Goal: Task Accomplishment & Management: Manage account settings

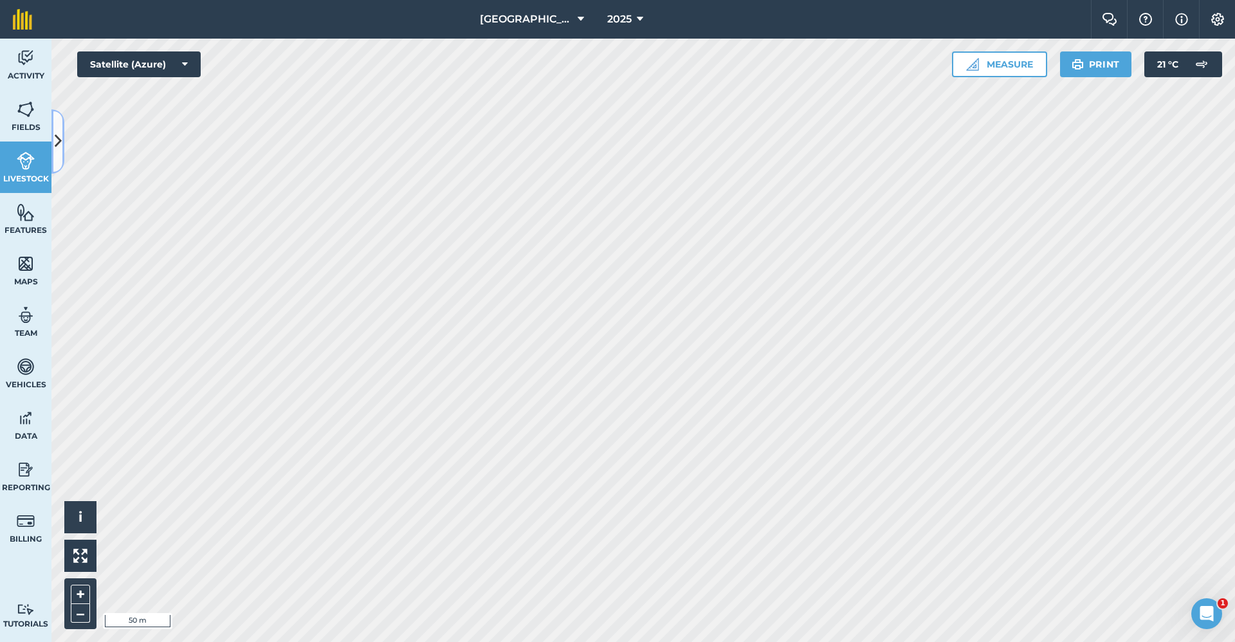
click at [60, 135] on icon at bounding box center [58, 141] width 7 height 23
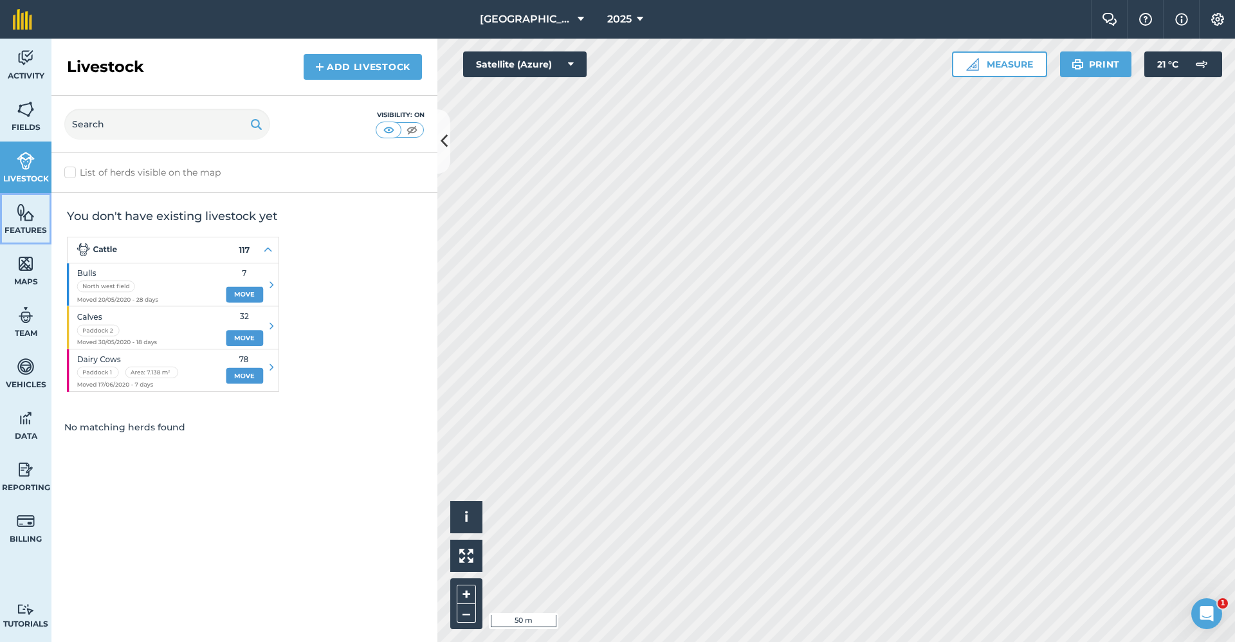
click at [28, 221] on img at bounding box center [26, 212] width 18 height 19
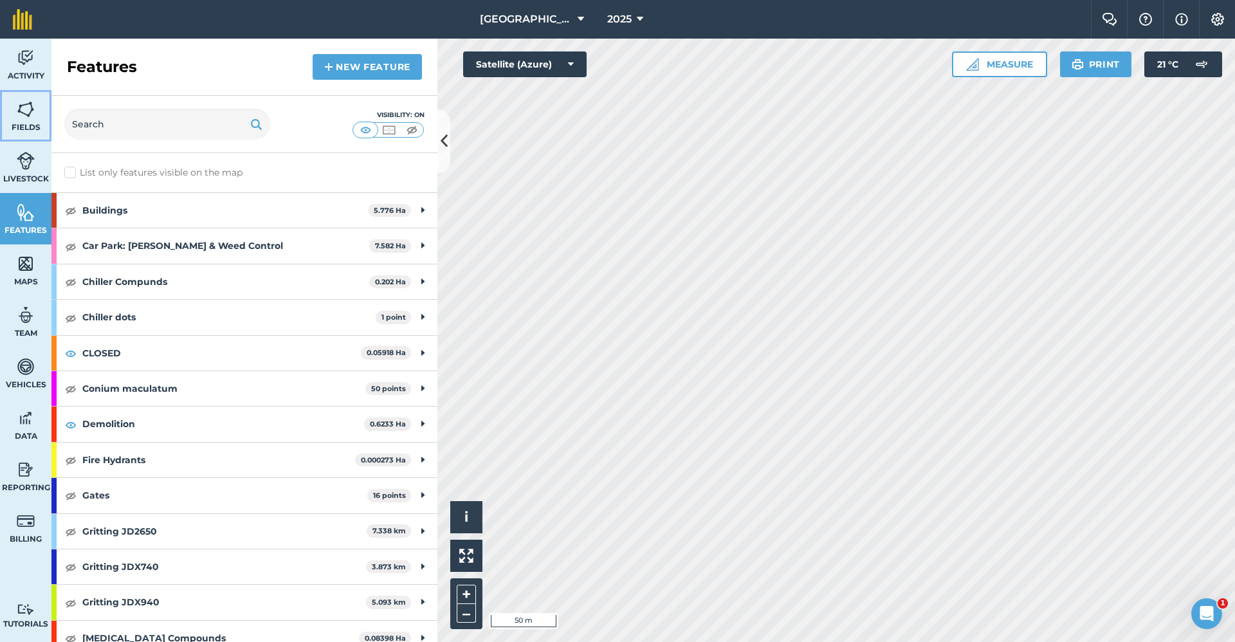
click at [31, 112] on img at bounding box center [26, 109] width 18 height 19
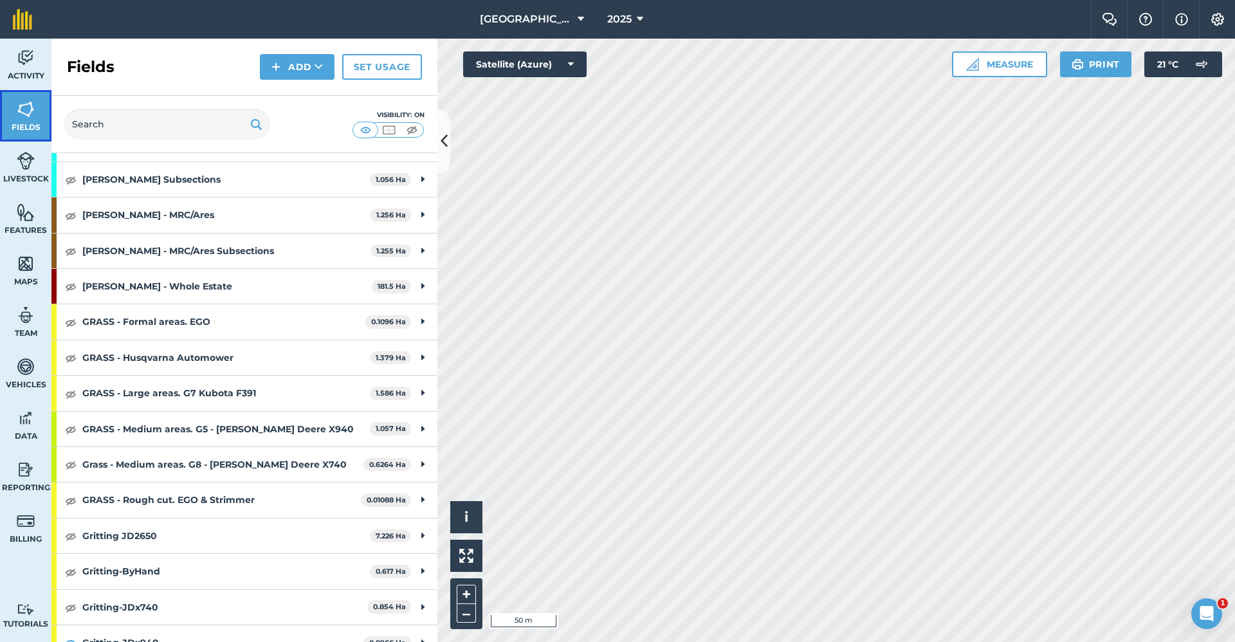
scroll to position [643, 0]
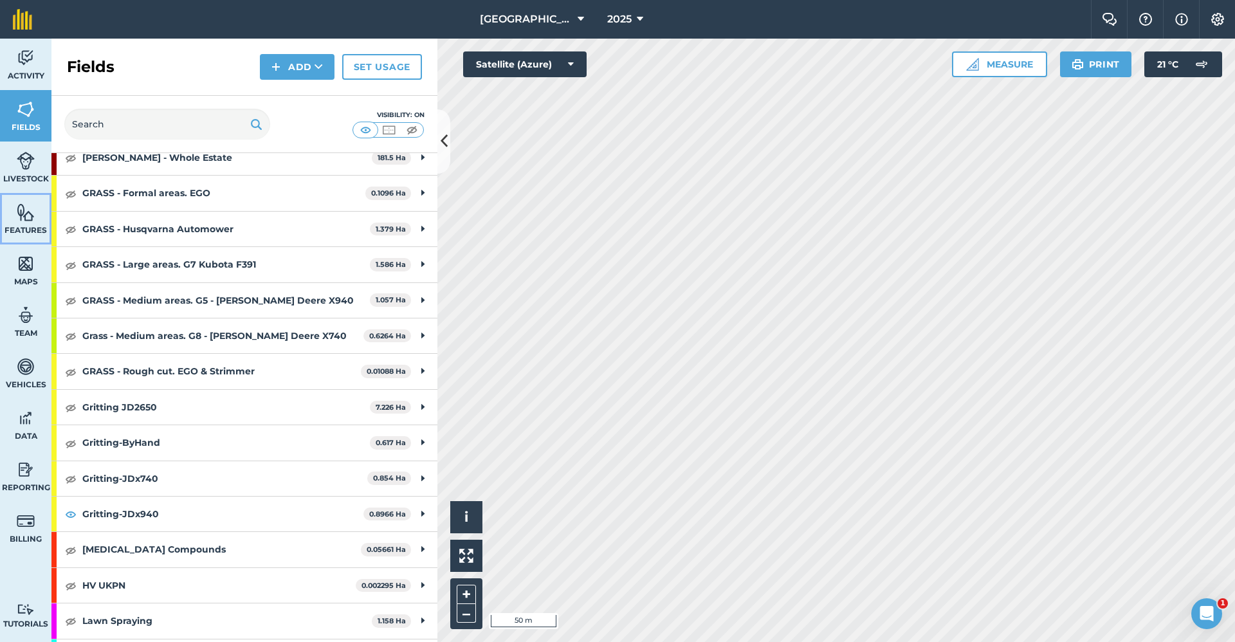
click at [28, 222] on link "Features" at bounding box center [25, 218] width 51 height 51
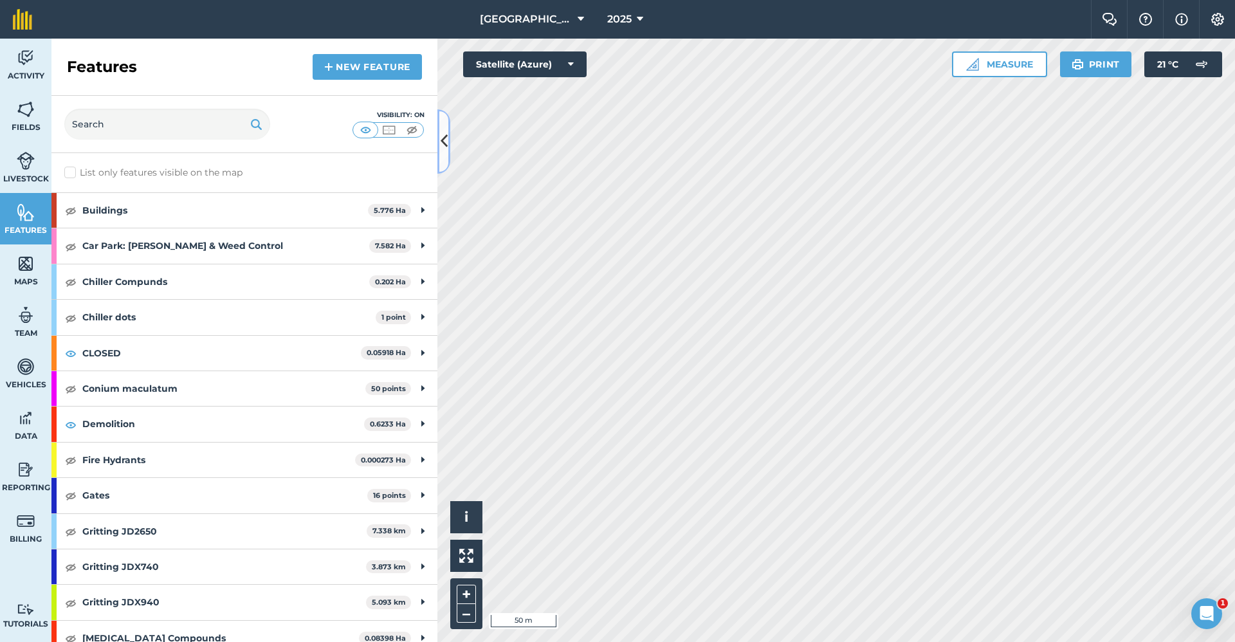
click at [442, 145] on icon at bounding box center [444, 141] width 7 height 23
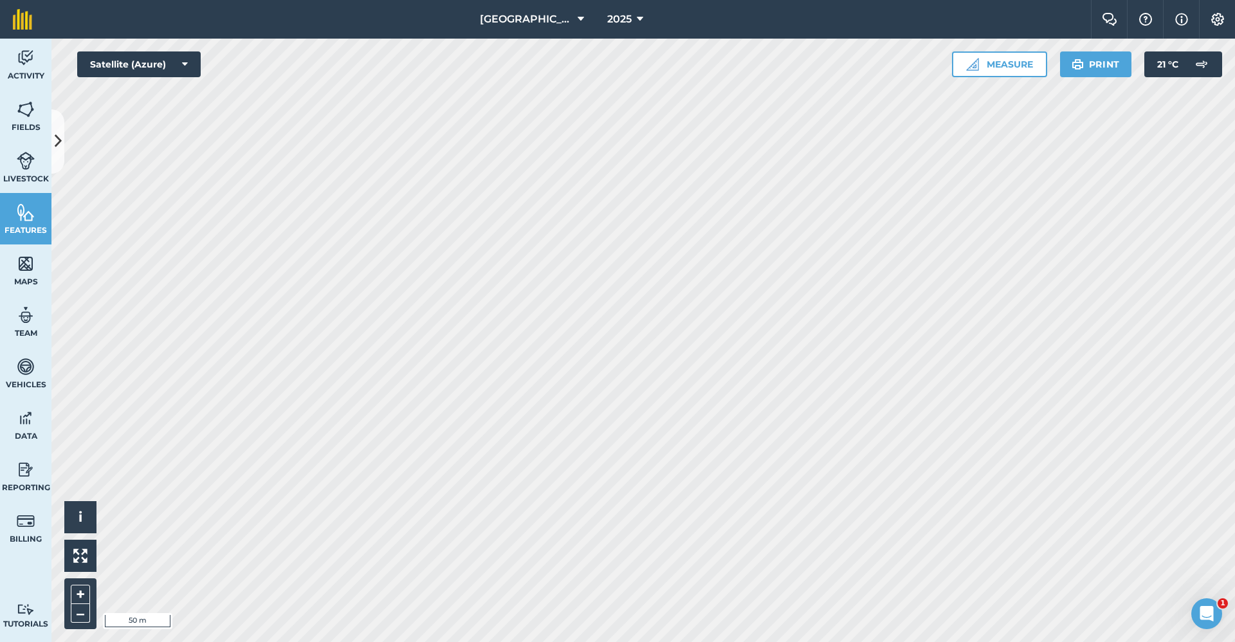
click at [596, 0] on html "Babraham Research Campus (Gardens) 2025 Farm Chat Help Info Settings Babraham R…" at bounding box center [617, 321] width 1235 height 642
click at [62, 141] on button at bounding box center [57, 141] width 13 height 64
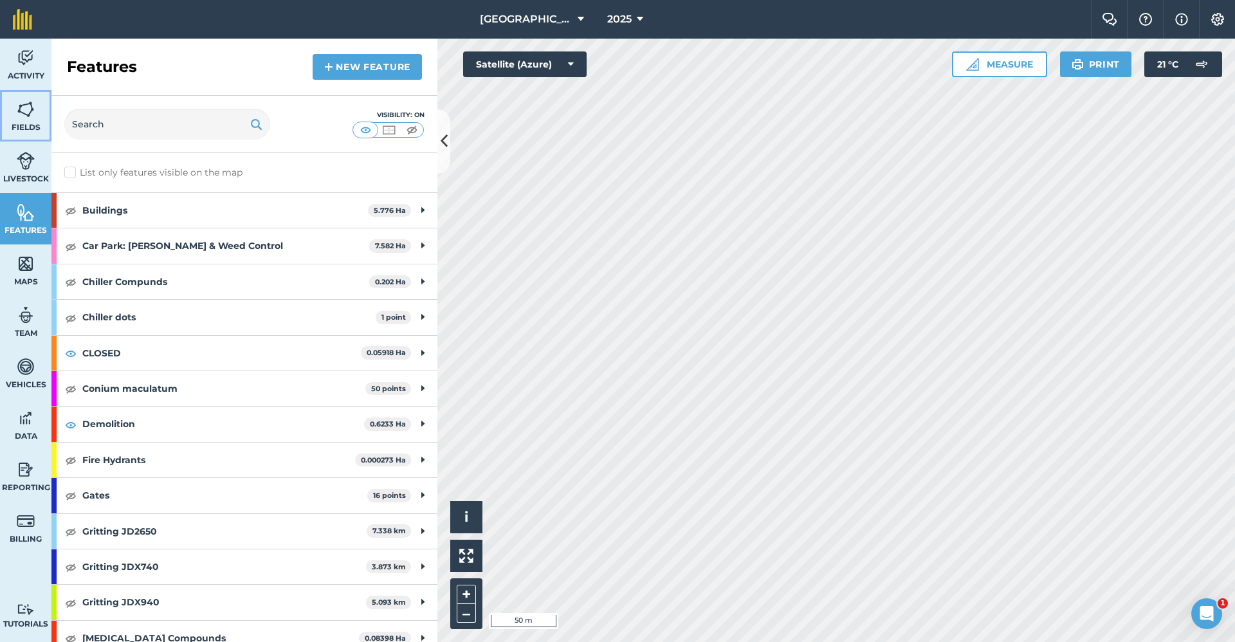
click at [31, 118] on img at bounding box center [26, 109] width 18 height 19
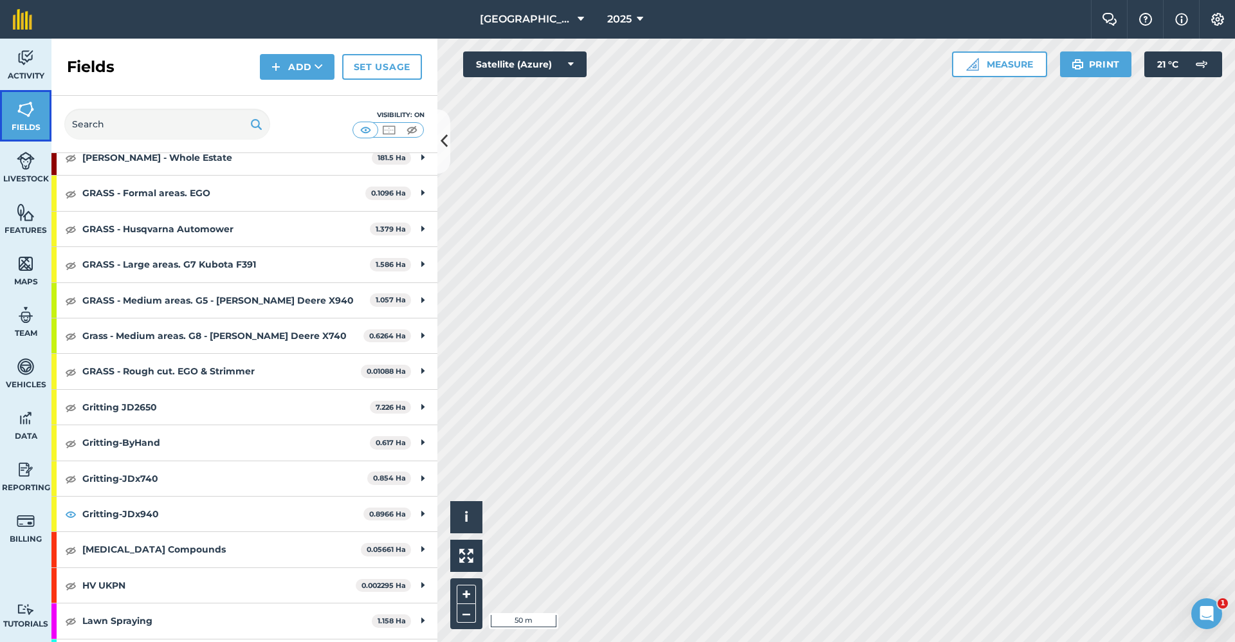
scroll to position [707, 0]
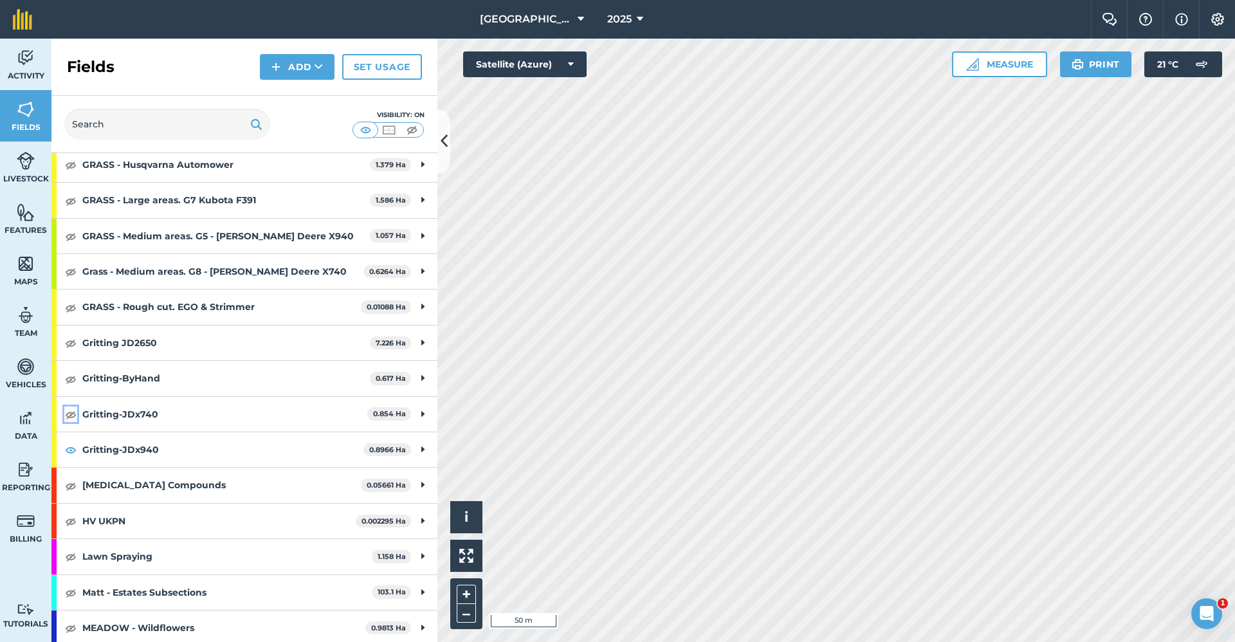
click at [69, 414] on img at bounding box center [71, 413] width 12 height 15
click at [71, 450] on img at bounding box center [71, 449] width 12 height 15
click at [442, 151] on icon at bounding box center [444, 141] width 7 height 23
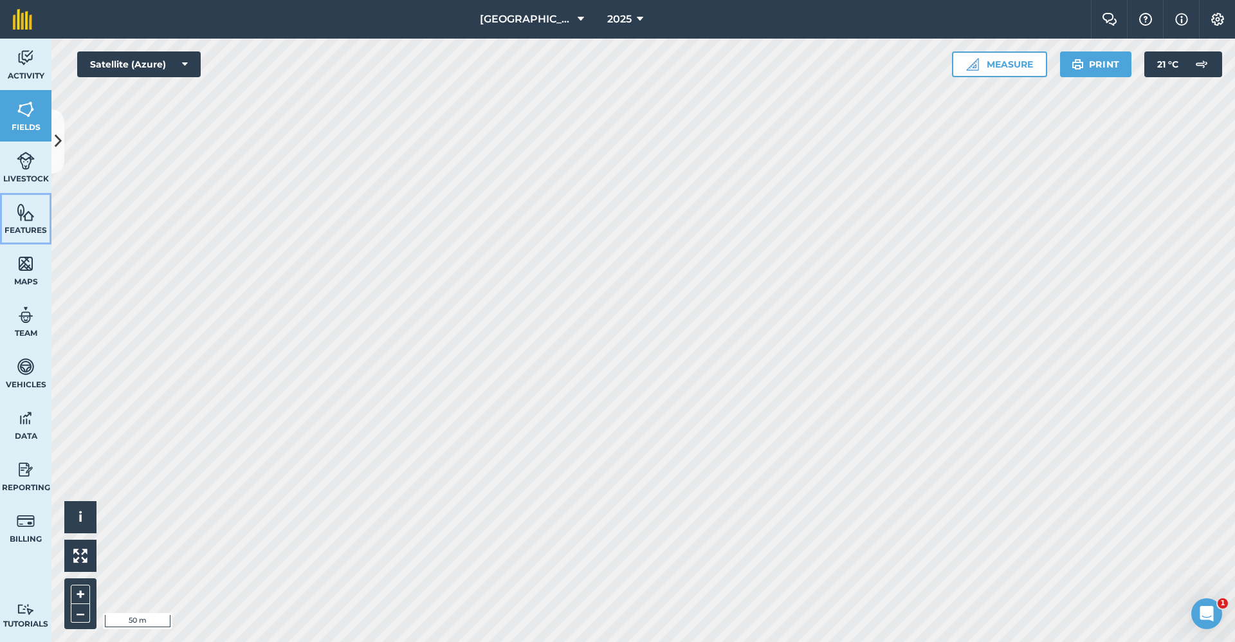
click at [18, 219] on img at bounding box center [26, 212] width 18 height 19
click at [57, 132] on icon at bounding box center [58, 141] width 7 height 23
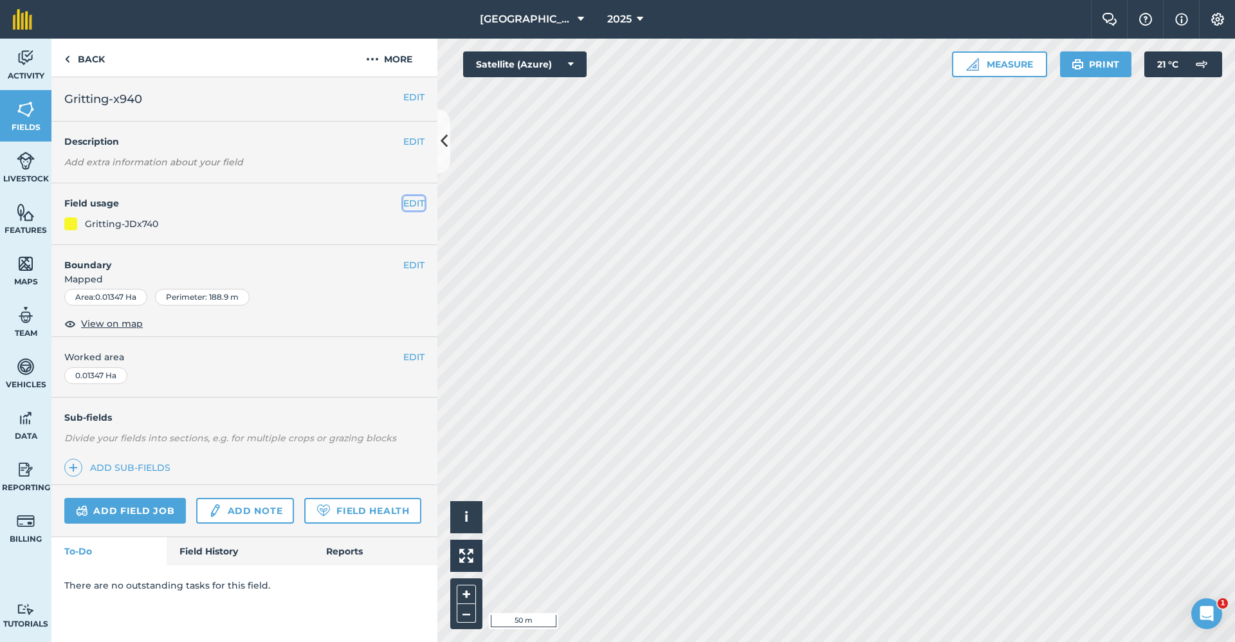
click at [411, 205] on button "EDIT" at bounding box center [413, 203] width 21 height 14
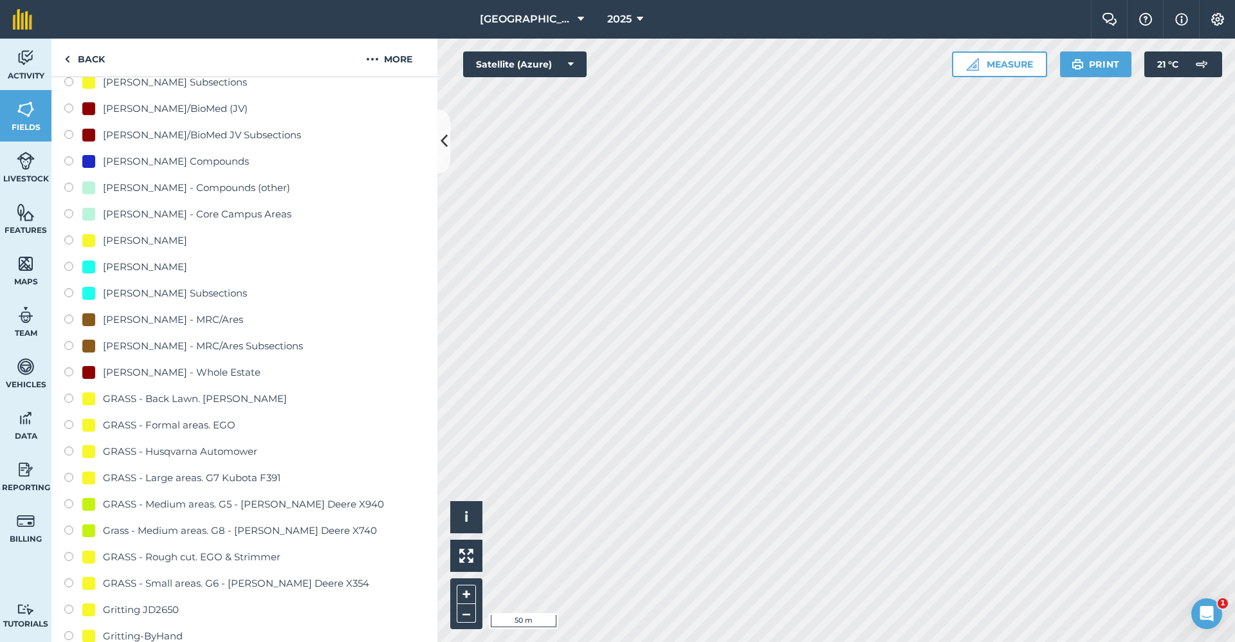
scroll to position [515, 0]
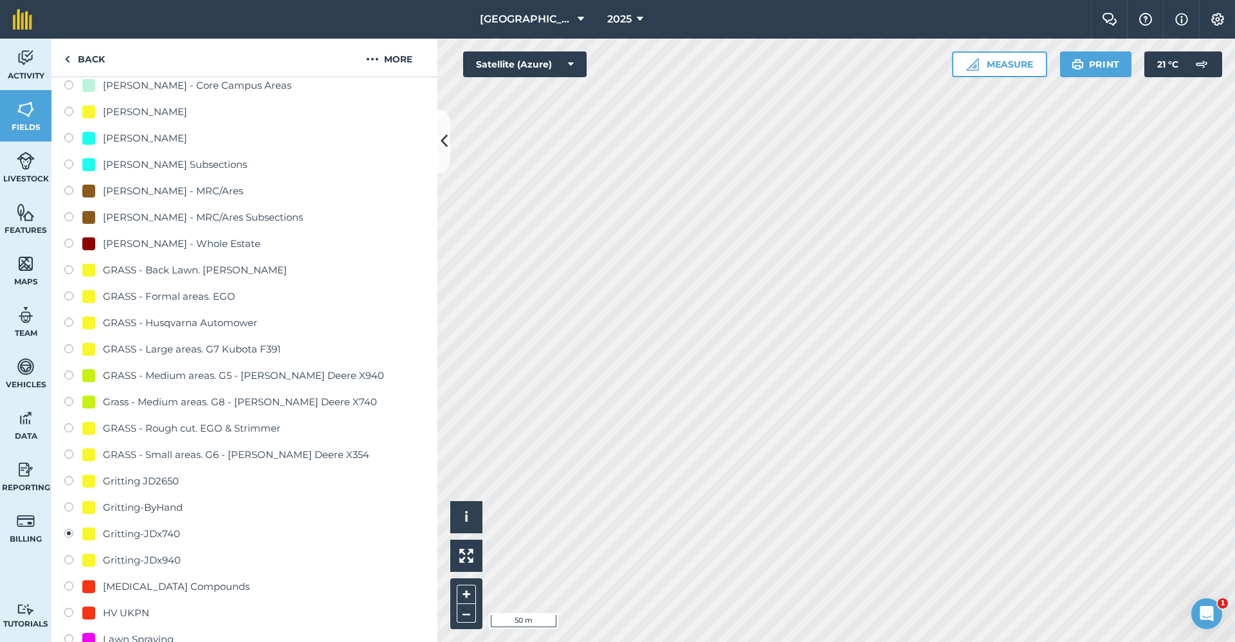
click at [165, 560] on div "Gritting-JDx940" at bounding box center [142, 559] width 78 height 15
radio input "true"
radio input "false"
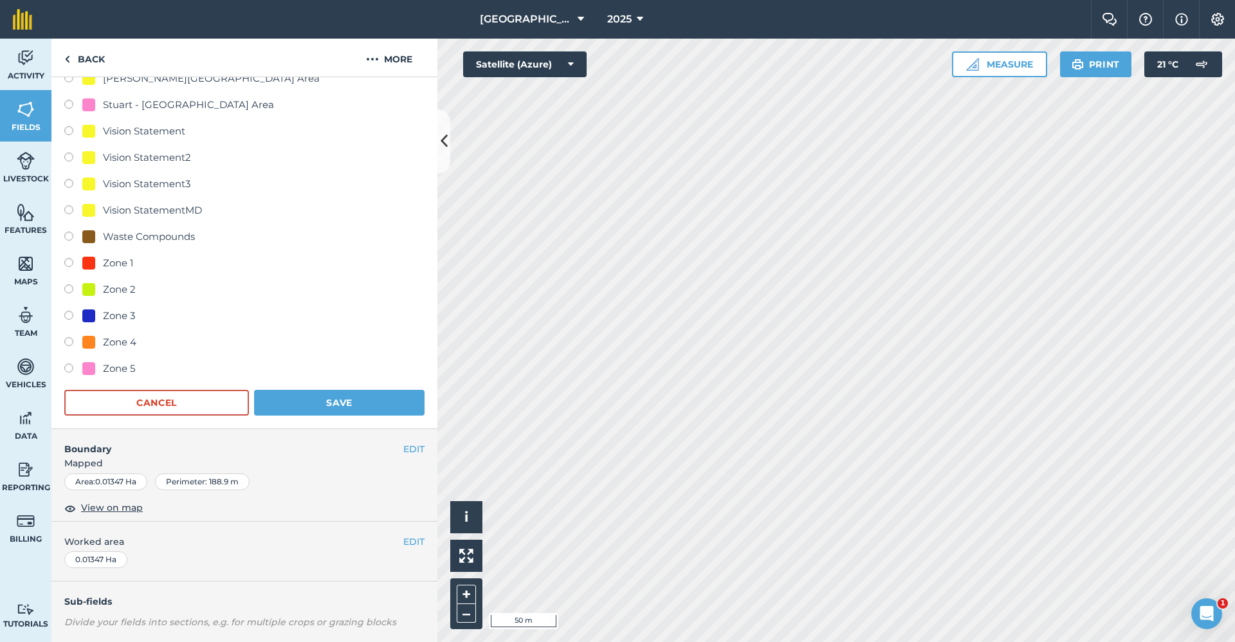
scroll to position [1470, 0]
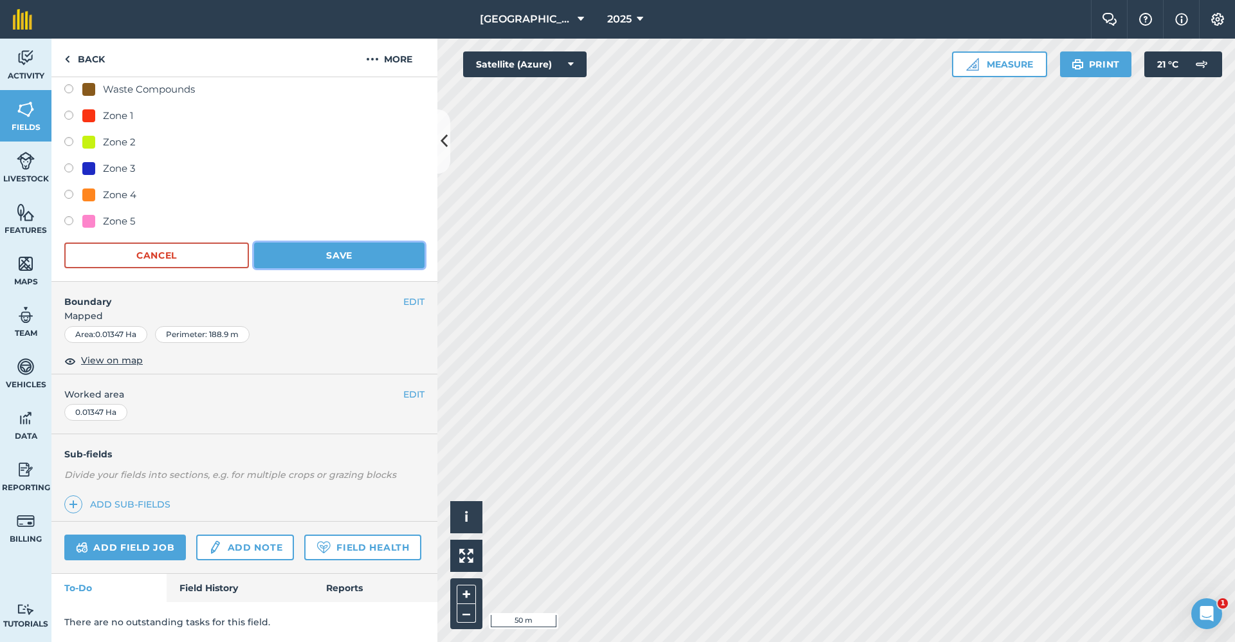
click at [349, 242] on button "Save" at bounding box center [339, 255] width 170 height 26
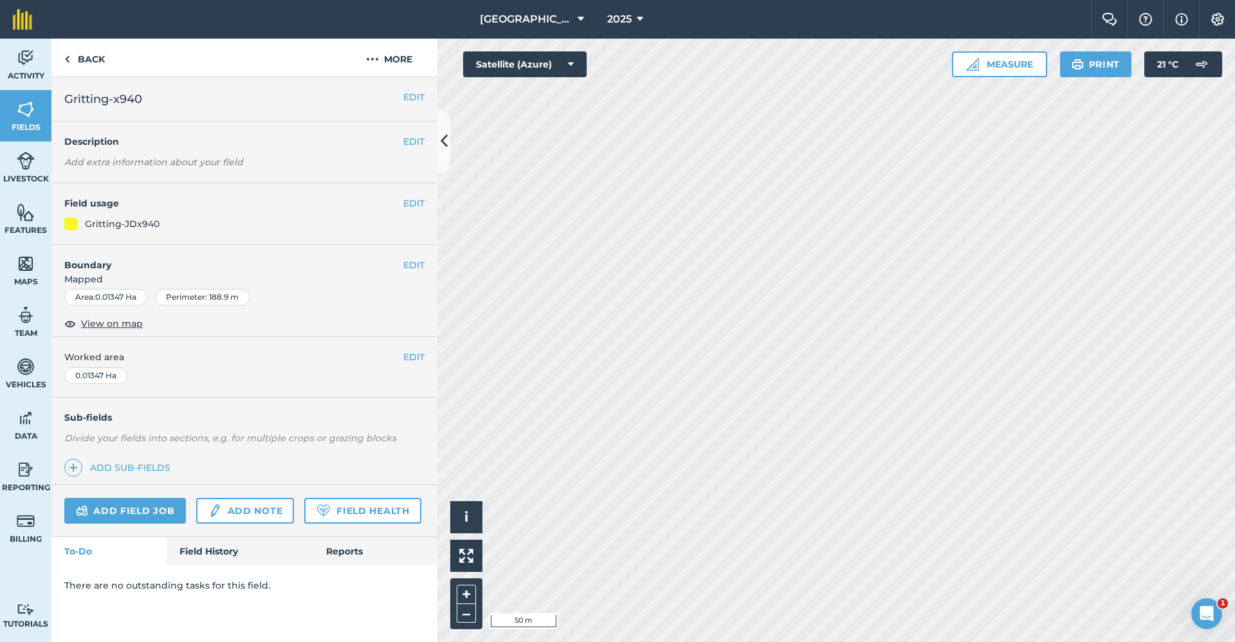
scroll to position [0, 0]
click at [442, 145] on icon at bounding box center [444, 141] width 7 height 23
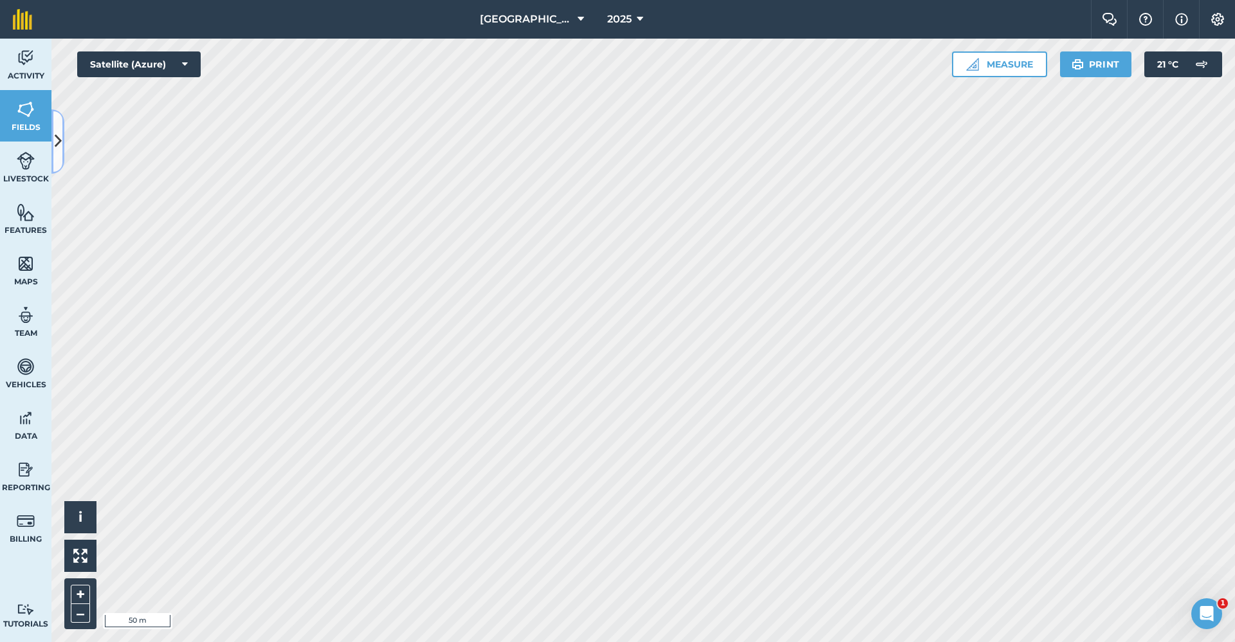
click at [58, 134] on icon at bounding box center [58, 141] width 7 height 23
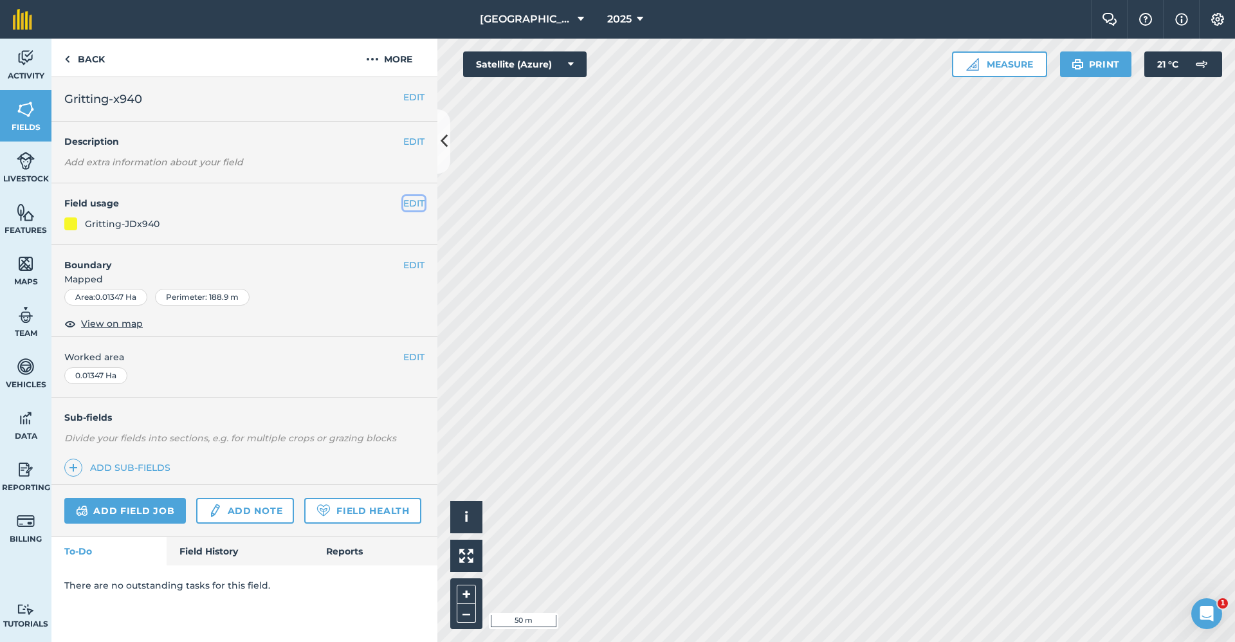
click at [415, 201] on button "EDIT" at bounding box center [413, 203] width 21 height 14
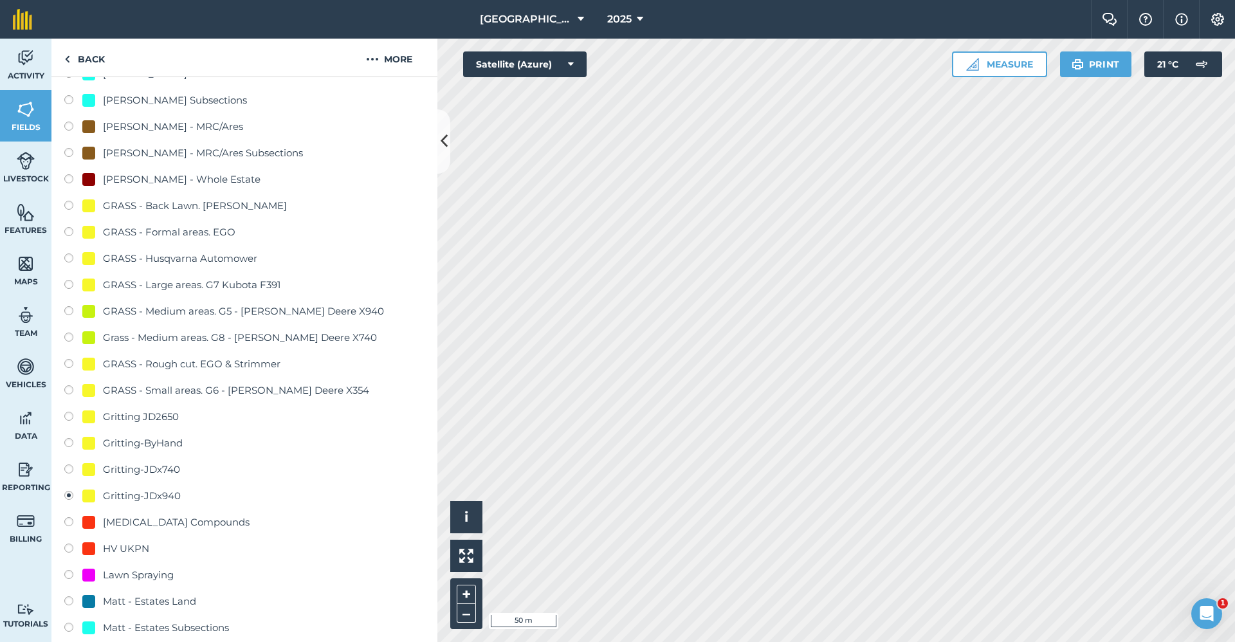
scroll to position [643, 0]
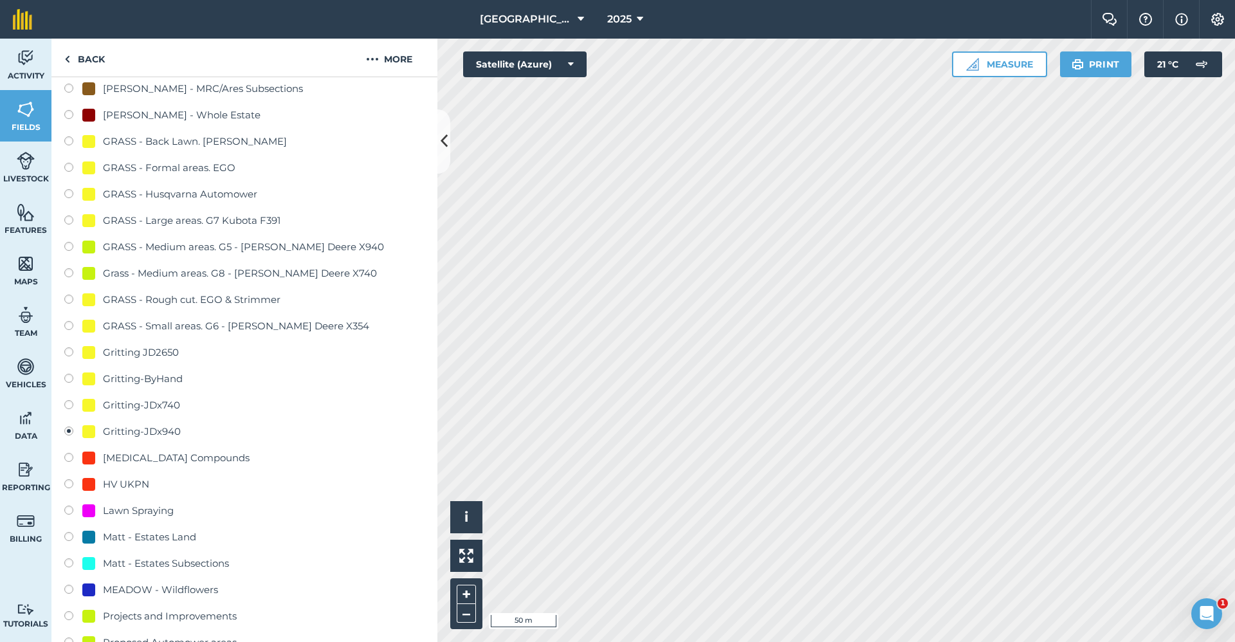
click at [69, 355] on label at bounding box center [73, 353] width 18 height 13
radio input "true"
radio input "false"
click at [24, 224] on link "Features" at bounding box center [25, 218] width 51 height 51
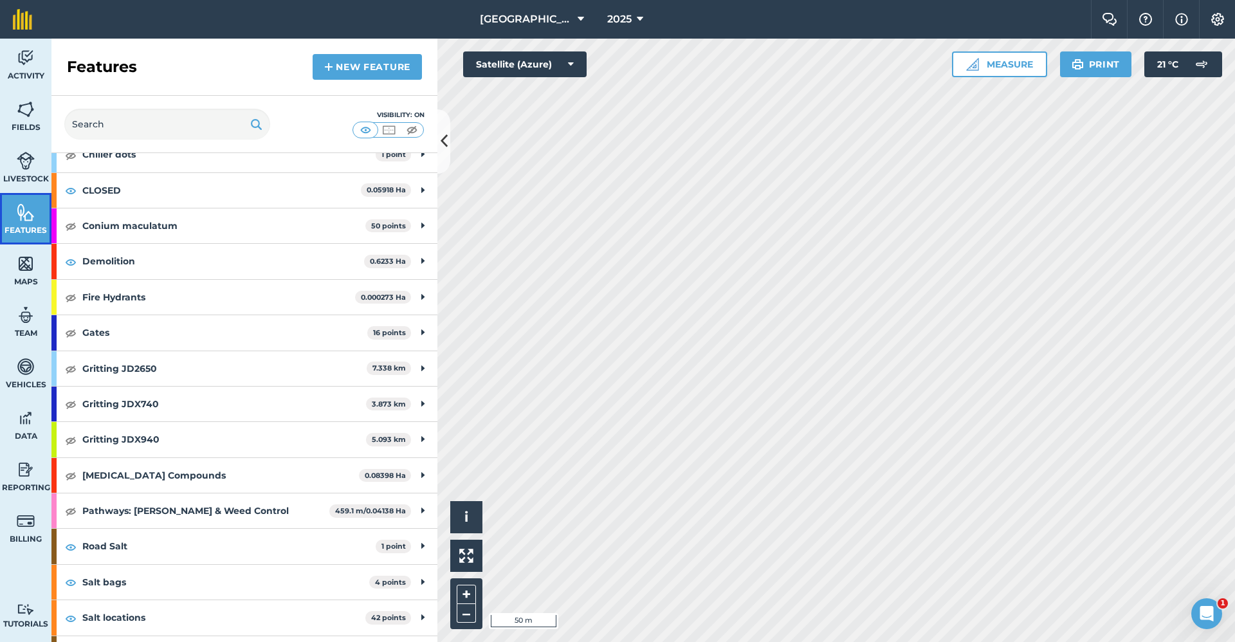
scroll to position [227, 0]
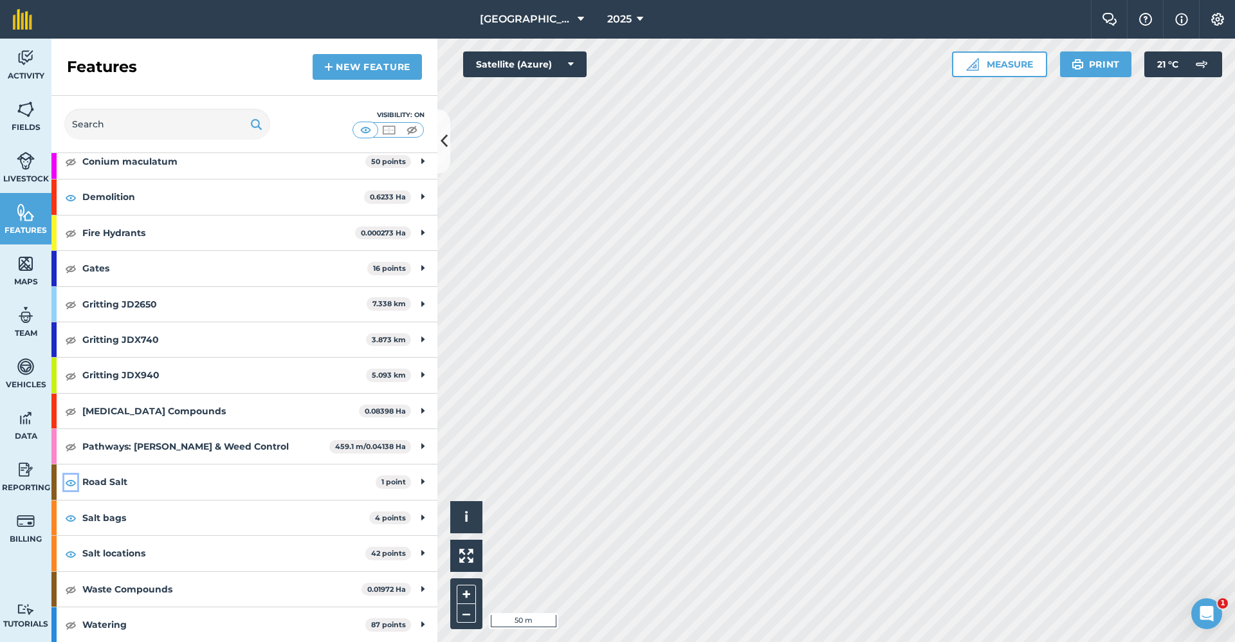
click at [75, 478] on img at bounding box center [71, 482] width 12 height 15
click at [73, 517] on img at bounding box center [71, 517] width 12 height 15
click at [71, 552] on img at bounding box center [71, 553] width 12 height 15
click at [73, 271] on img at bounding box center [71, 267] width 12 height 15
click at [21, 214] on img at bounding box center [26, 212] width 18 height 19
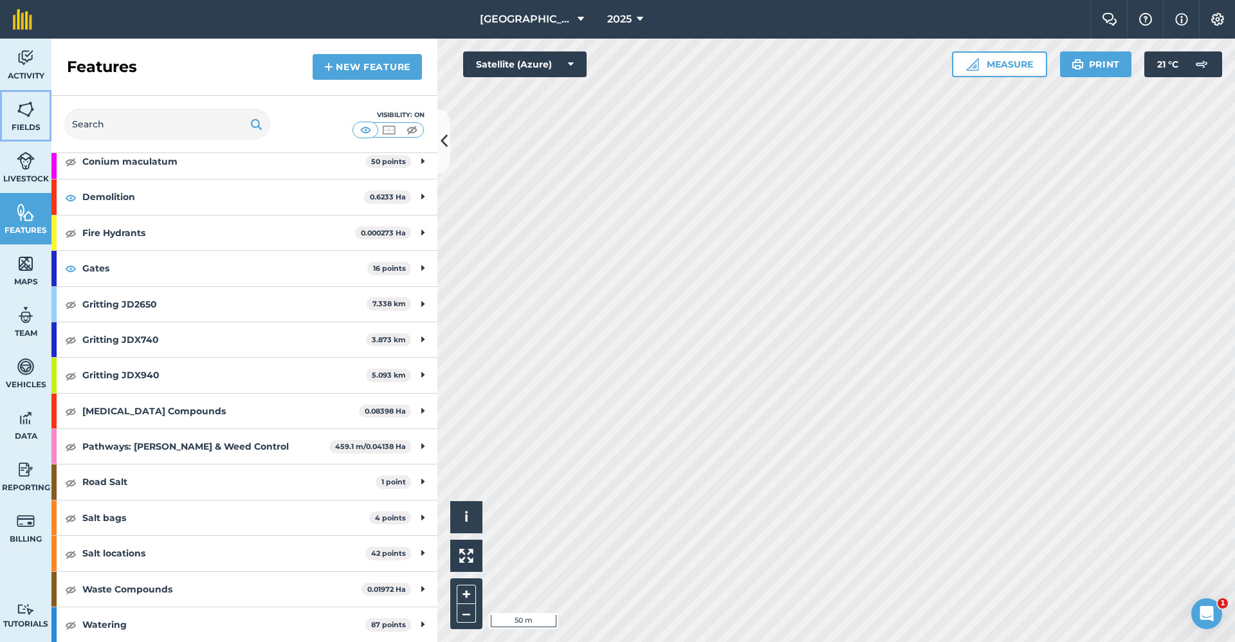
click at [23, 103] on img at bounding box center [26, 109] width 18 height 19
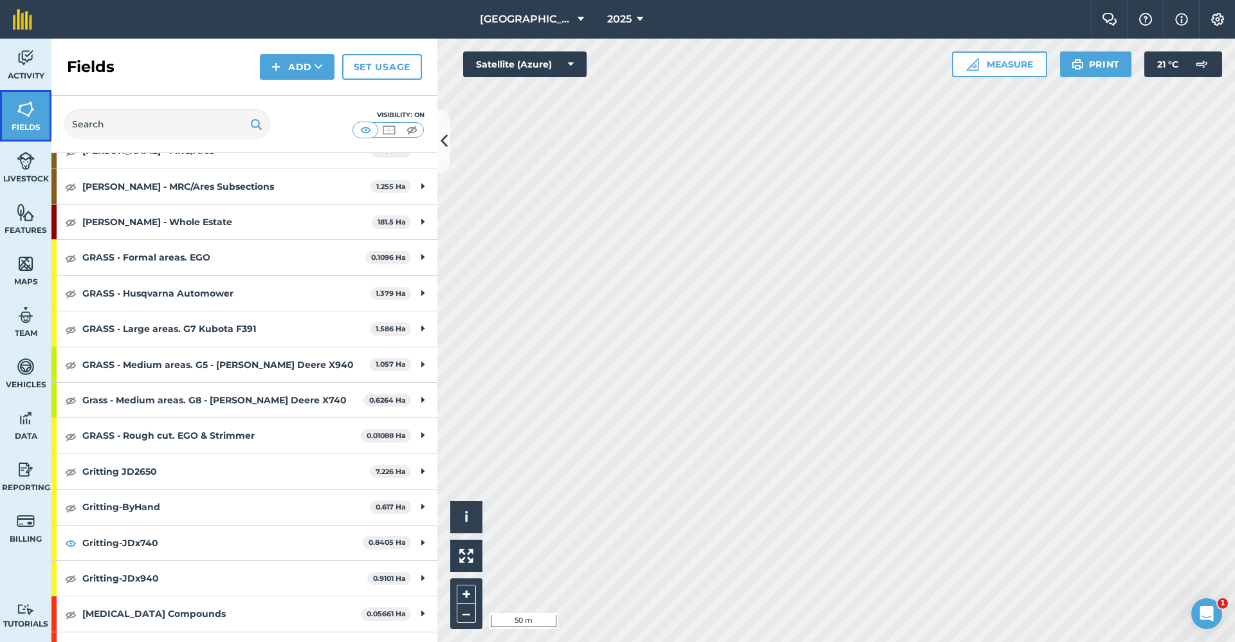
scroll to position [643, 0]
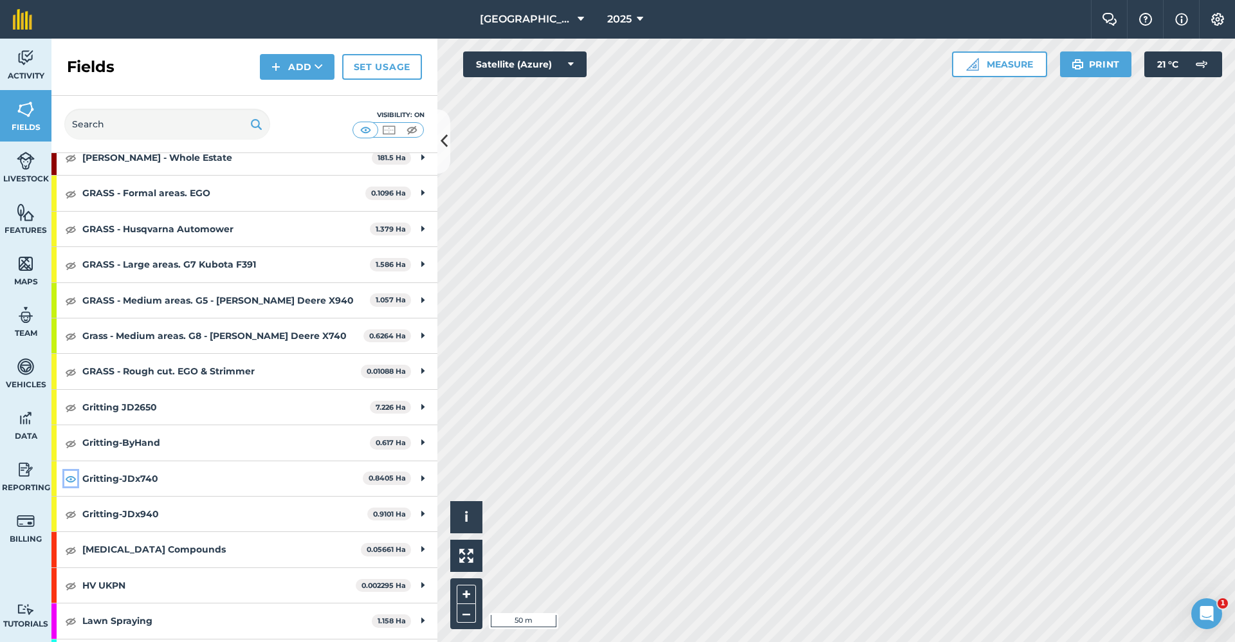
click at [66, 477] on img at bounding box center [71, 478] width 12 height 15
click at [73, 409] on img at bounding box center [71, 406] width 12 height 15
click at [442, 139] on icon at bounding box center [444, 141] width 7 height 23
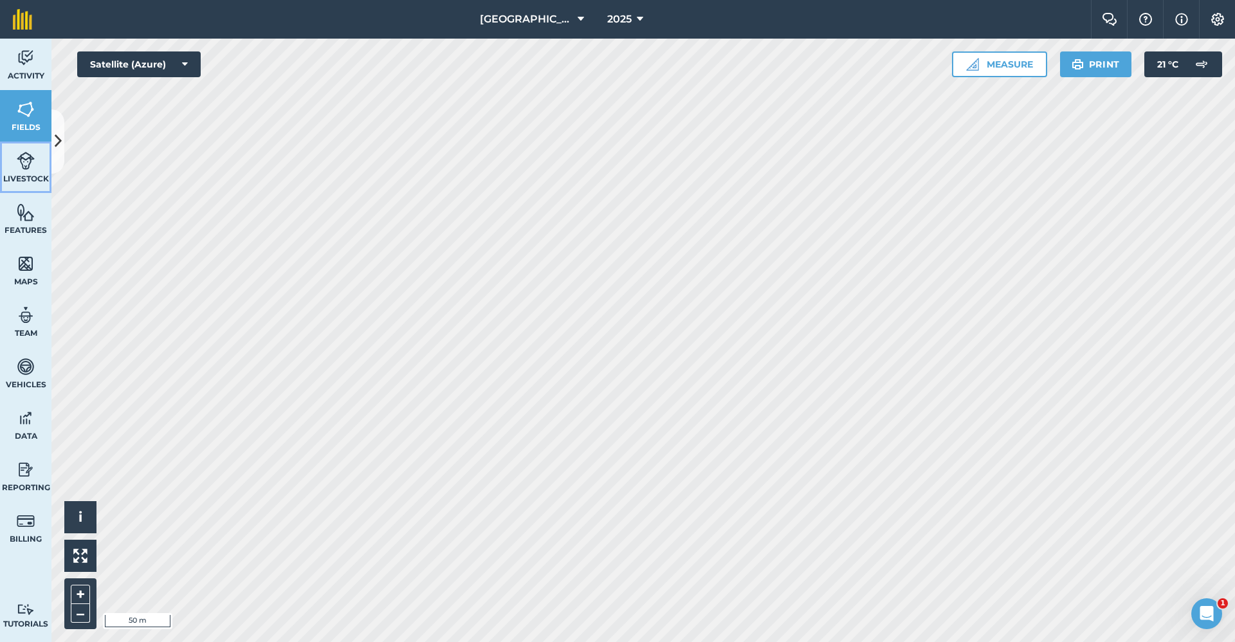
click at [23, 166] on img at bounding box center [26, 160] width 18 height 19
click at [28, 223] on link "Features" at bounding box center [25, 218] width 51 height 51
click at [26, 214] on img at bounding box center [26, 212] width 18 height 19
click at [61, 153] on button at bounding box center [57, 141] width 13 height 64
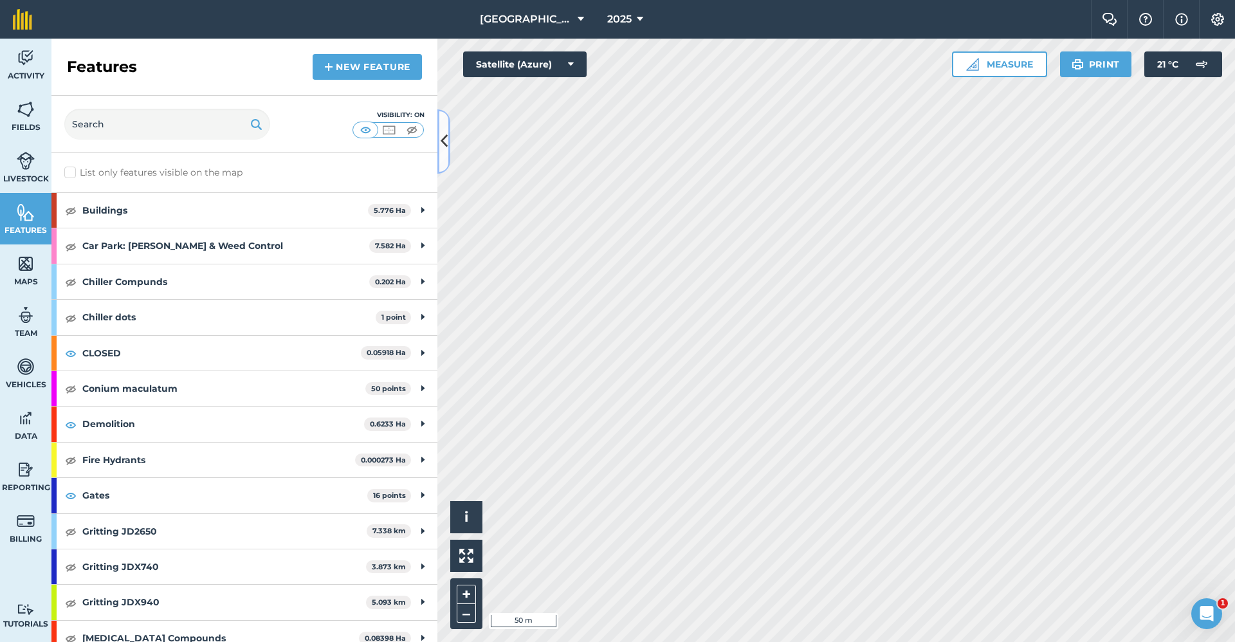
scroll to position [129, 0]
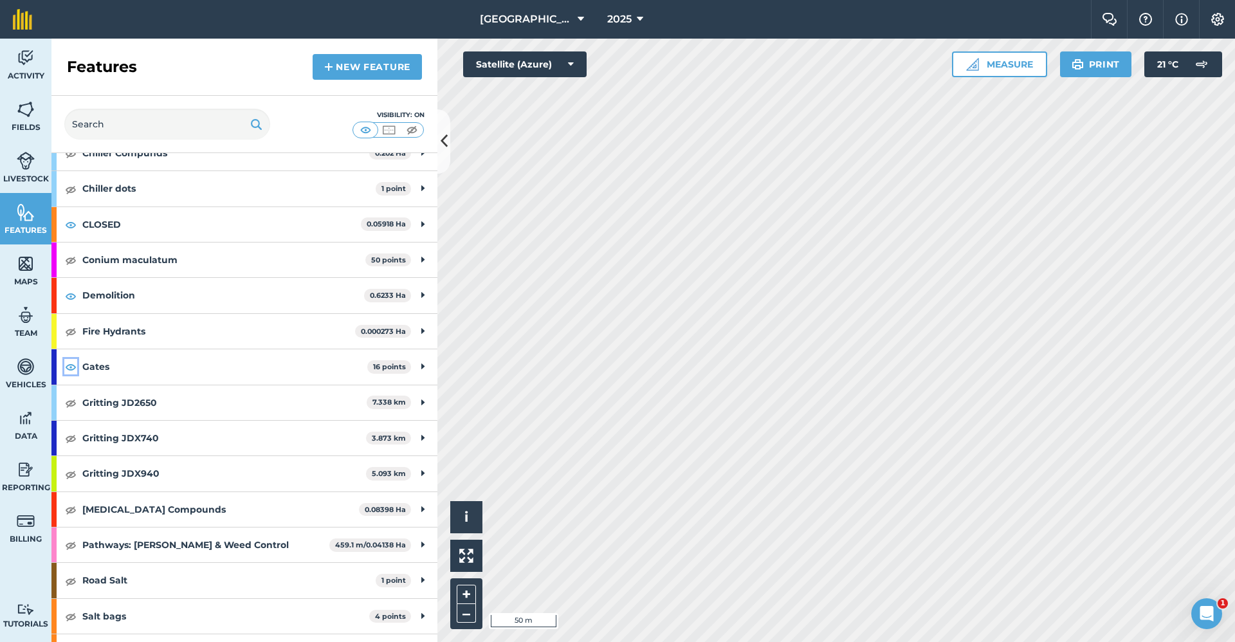
click at [68, 365] on img at bounding box center [71, 366] width 12 height 15
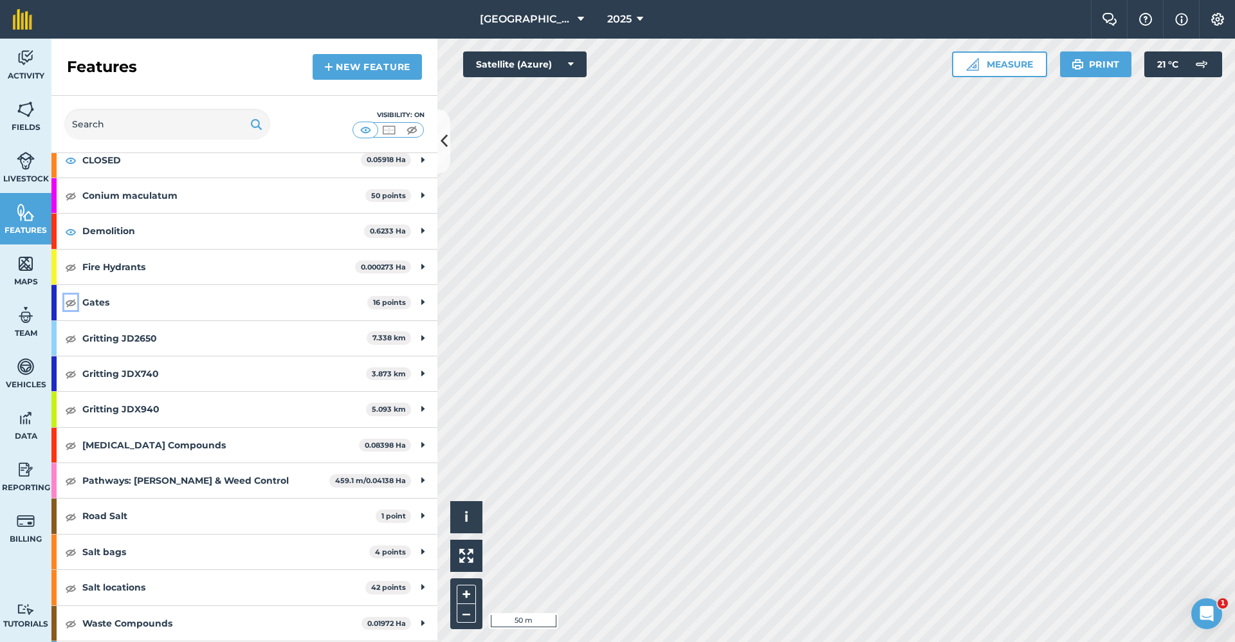
scroll to position [227, 0]
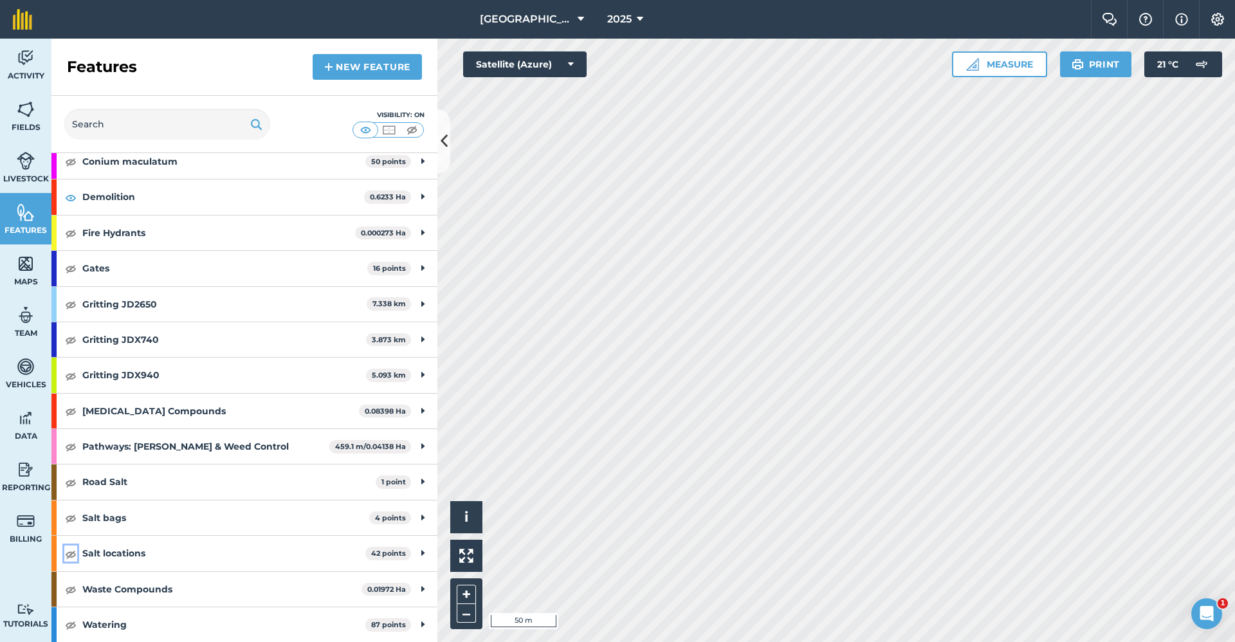
click at [68, 556] on img at bounding box center [71, 553] width 12 height 15
click at [70, 518] on img at bounding box center [71, 517] width 12 height 15
click at [32, 118] on img at bounding box center [26, 109] width 18 height 19
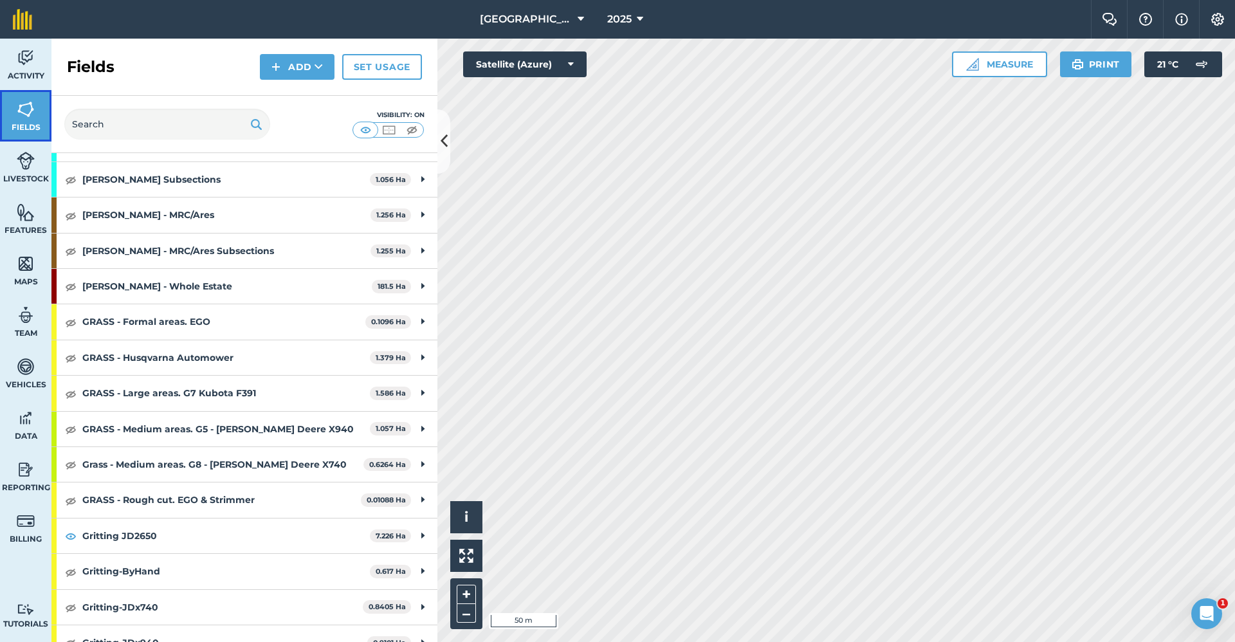
scroll to position [579, 0]
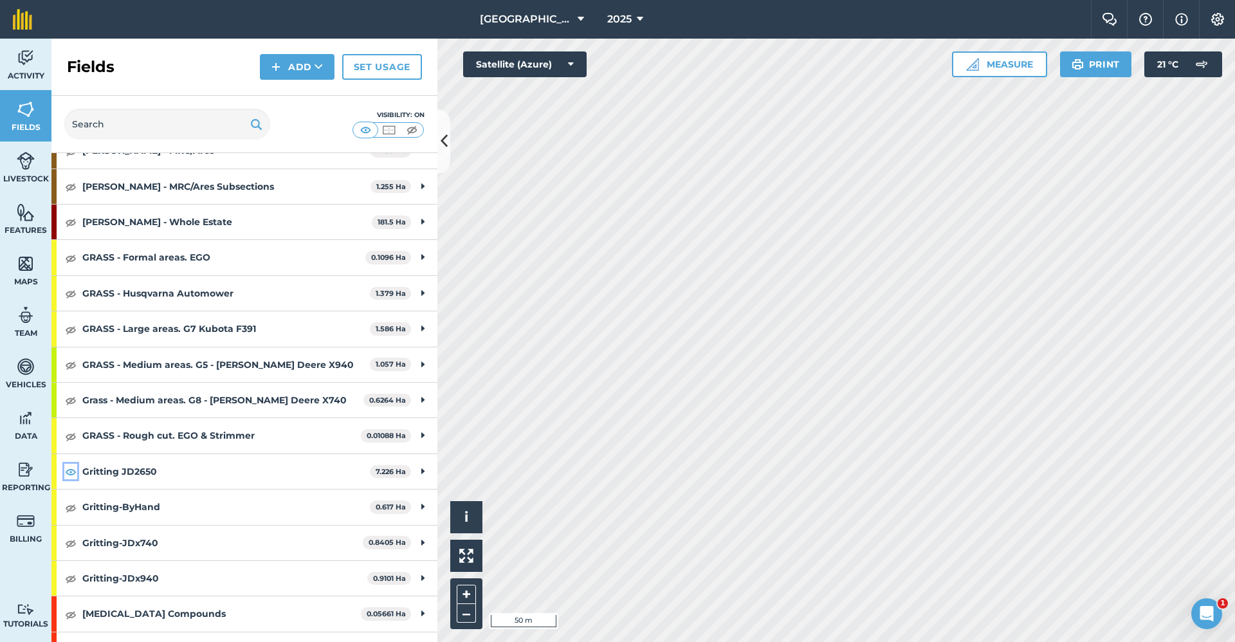
click at [69, 471] on img at bounding box center [71, 471] width 12 height 15
click at [73, 509] on img at bounding box center [71, 507] width 12 height 15
click at [28, 212] on img at bounding box center [26, 212] width 18 height 19
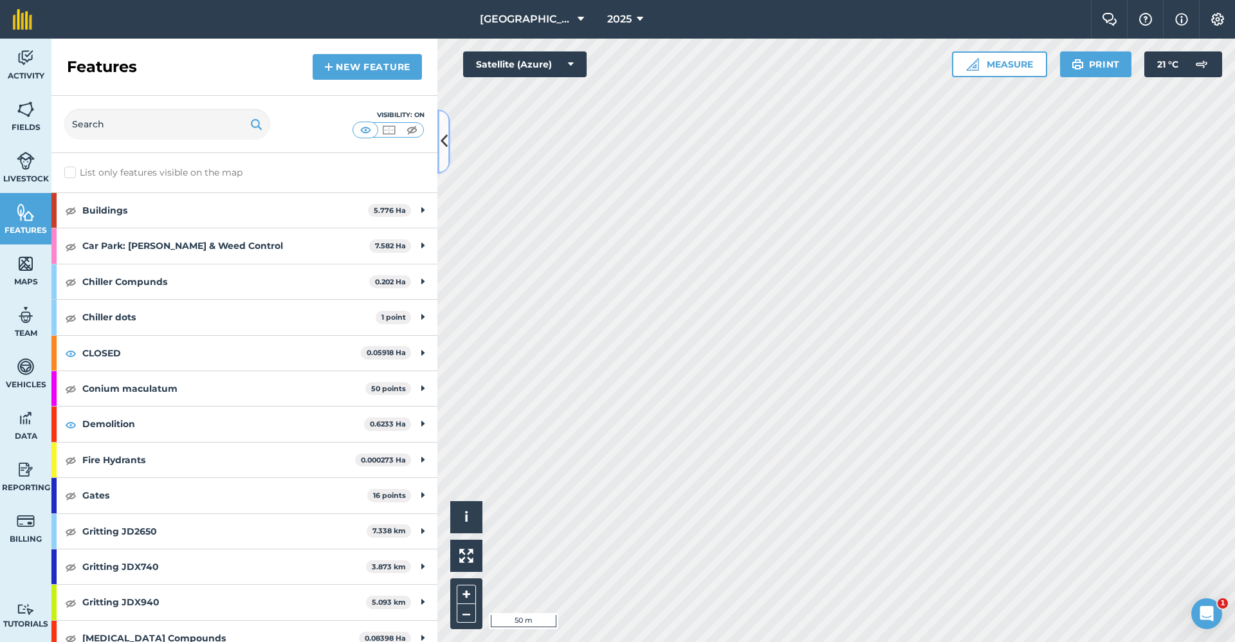
click at [448, 141] on button at bounding box center [443, 141] width 13 height 64
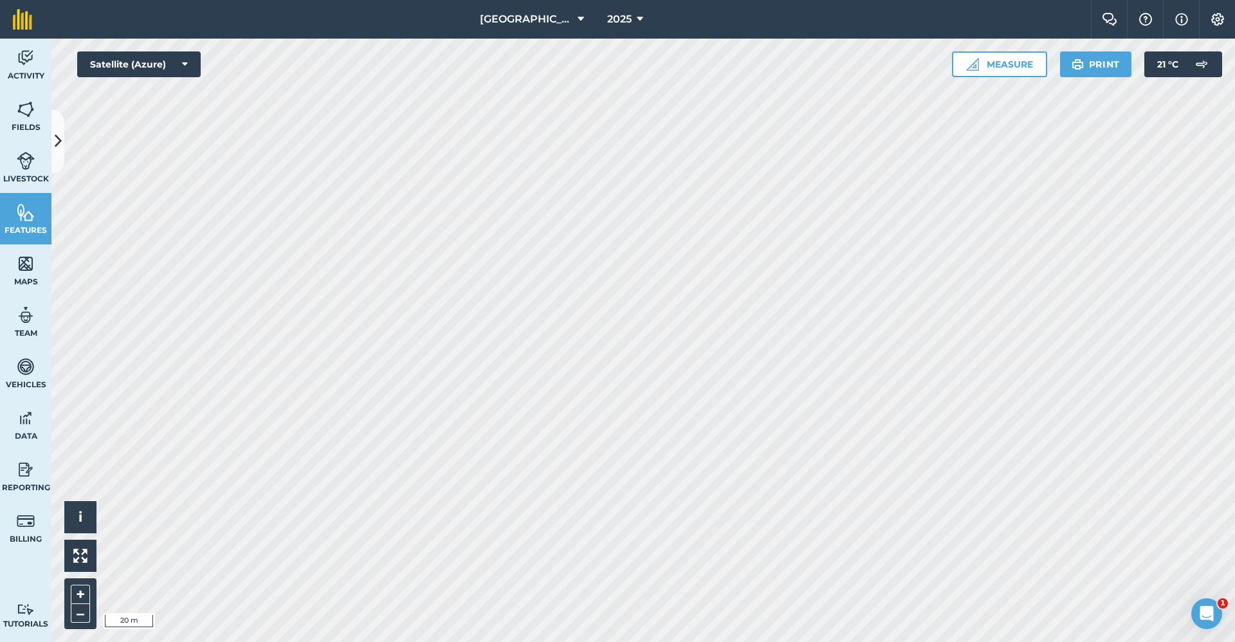
click at [630, 32] on div "Babraham Research Campus (Gardens) 2025 Farm Chat Help Info Settings Babraham R…" at bounding box center [617, 321] width 1235 height 642
click at [59, 141] on icon at bounding box center [58, 141] width 7 height 23
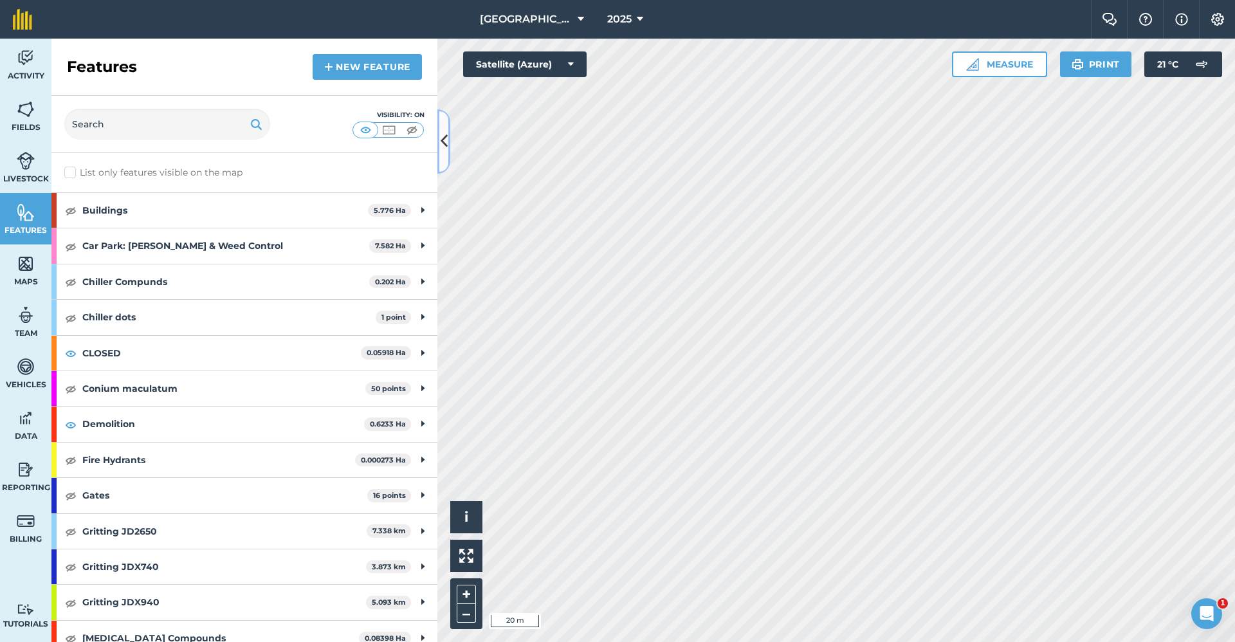
scroll to position [64, 0]
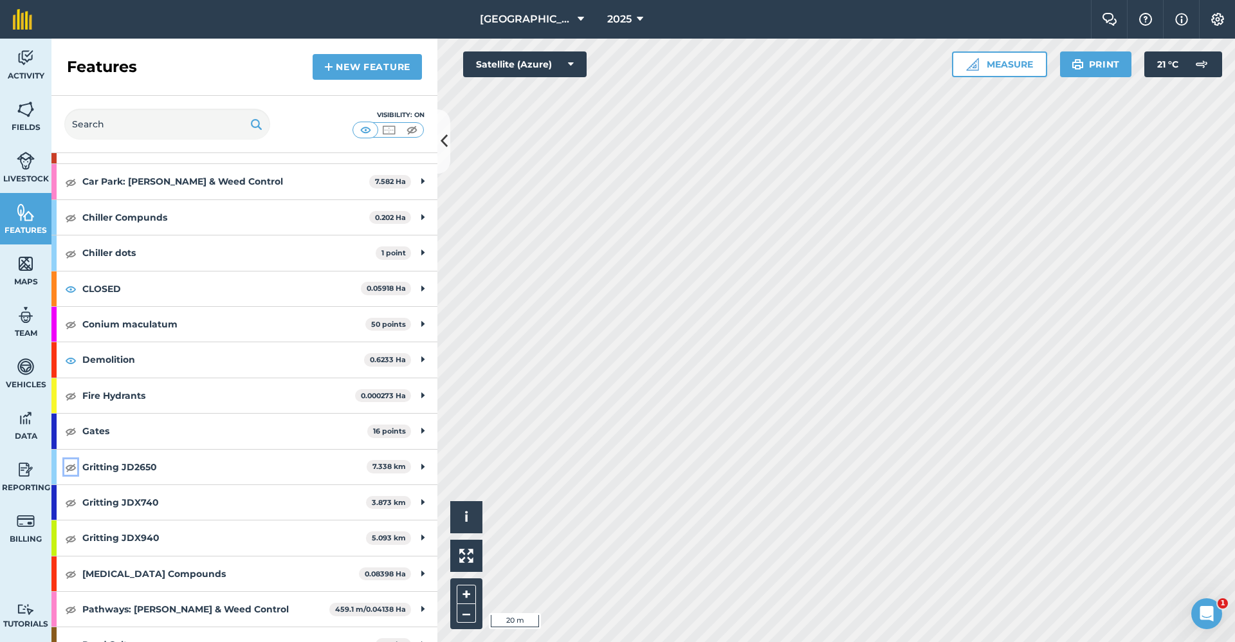
click at [69, 467] on img at bounding box center [71, 466] width 12 height 15
click at [70, 430] on img at bounding box center [71, 430] width 12 height 15
click at [70, 468] on img at bounding box center [71, 466] width 12 height 15
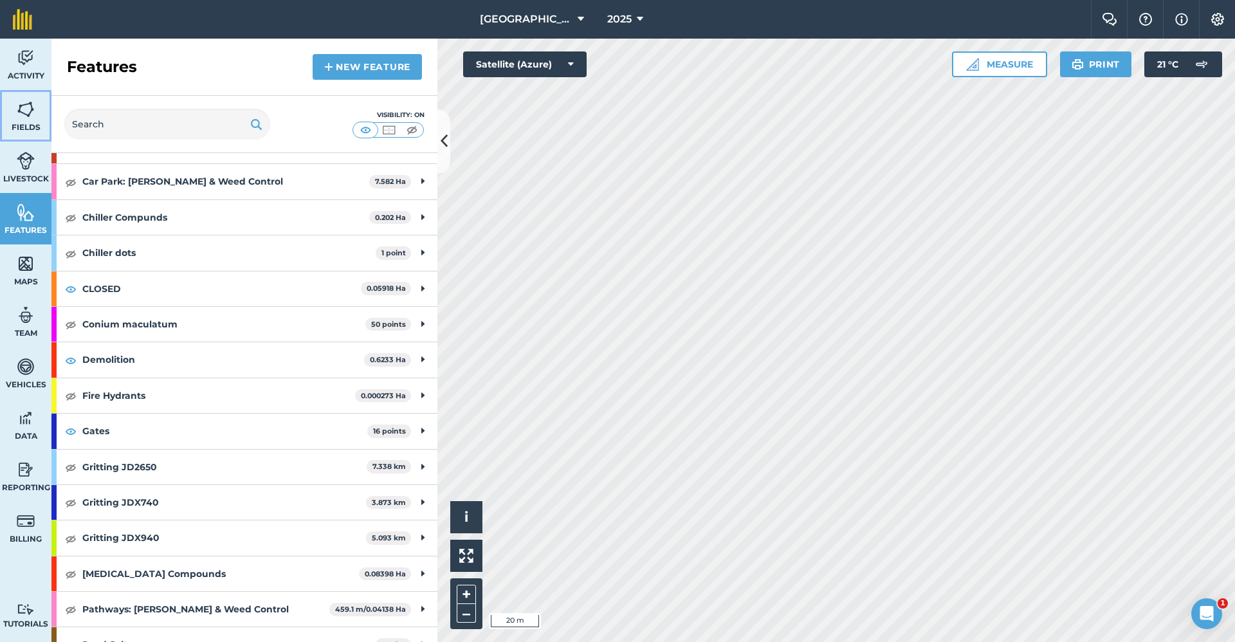
click at [26, 113] on img at bounding box center [26, 109] width 18 height 19
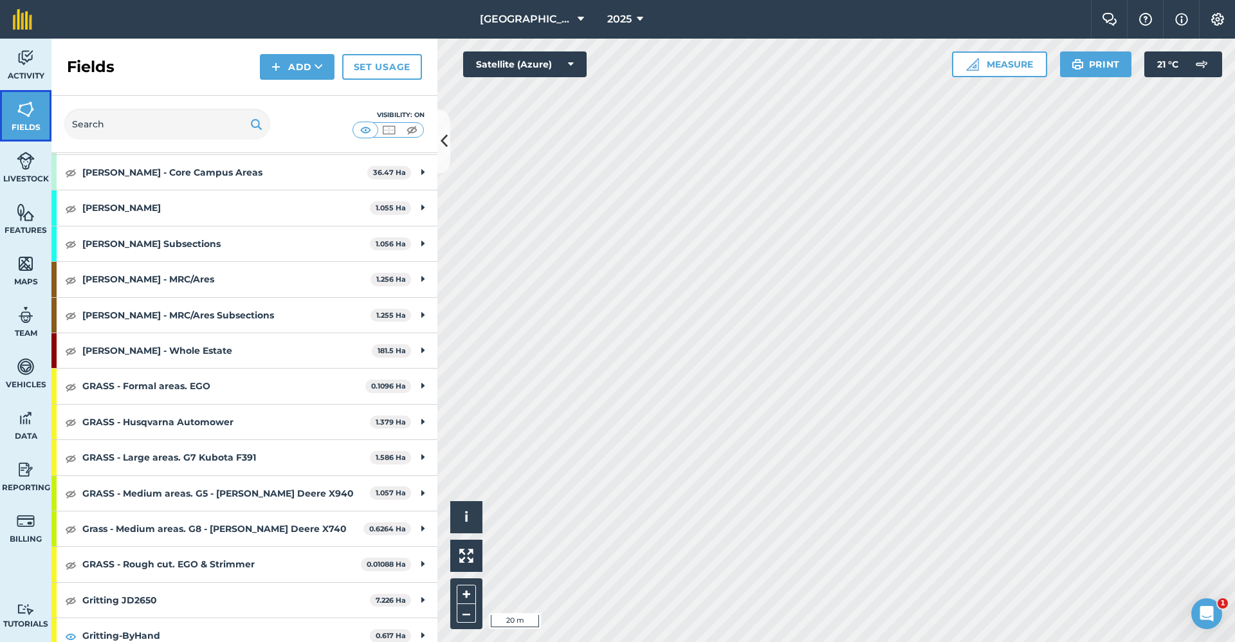
scroll to position [579, 0]
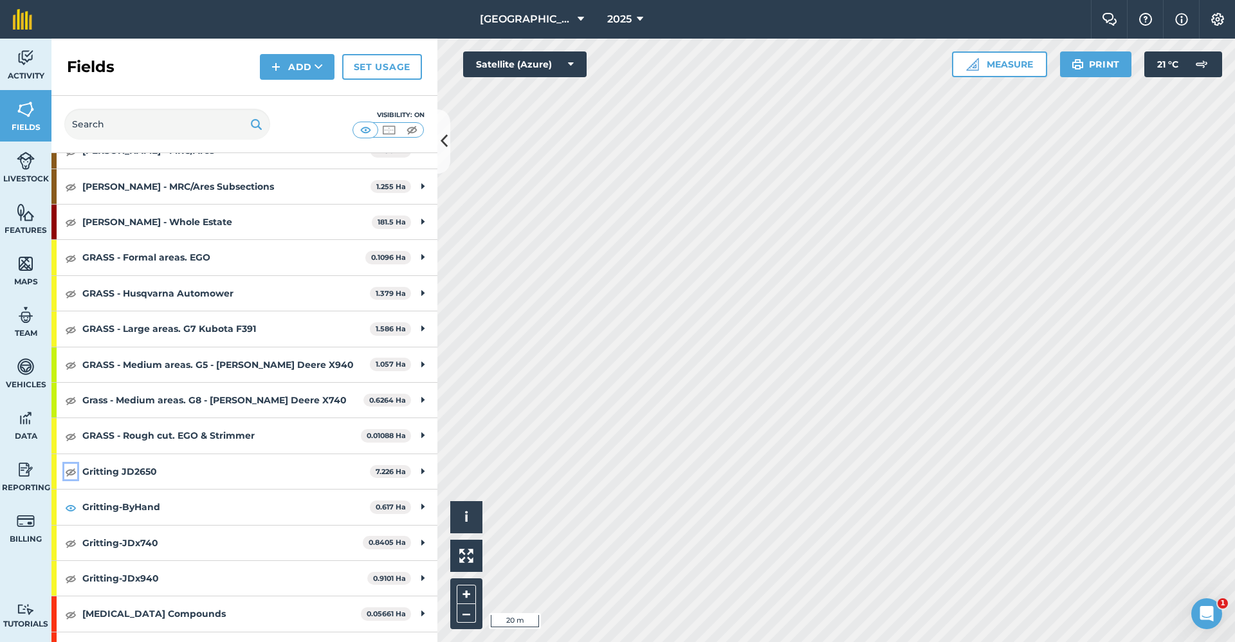
click at [72, 468] on img at bounding box center [71, 471] width 12 height 15
click at [71, 504] on img at bounding box center [71, 507] width 12 height 15
click at [28, 210] on img at bounding box center [26, 212] width 18 height 19
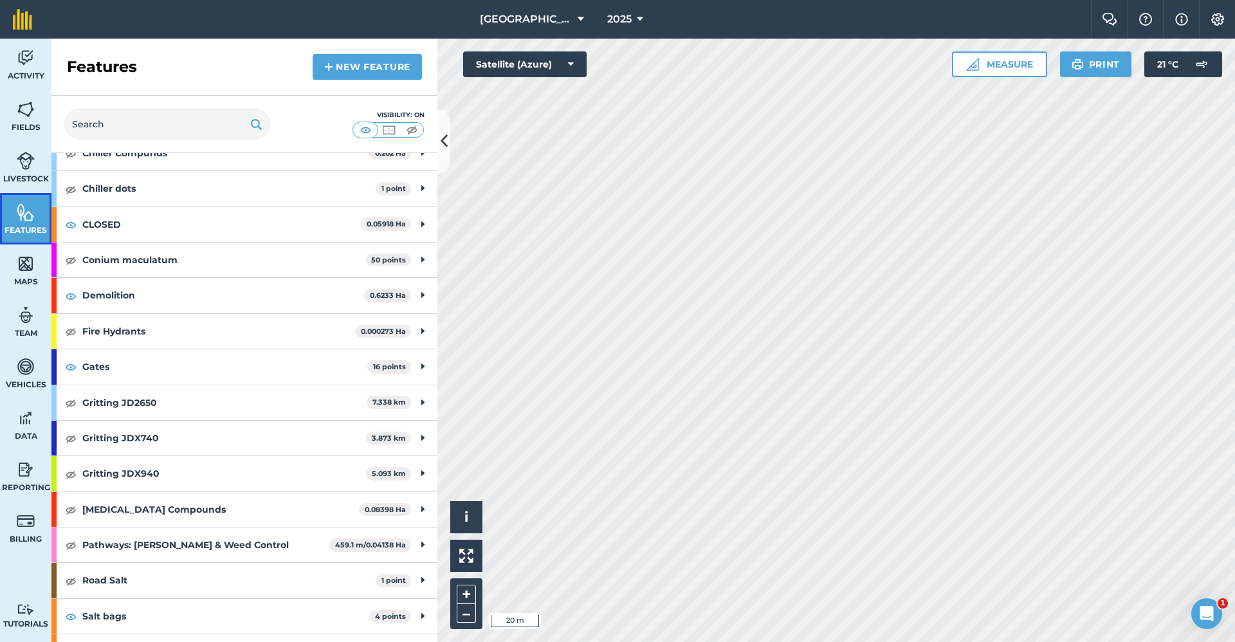
scroll to position [227, 0]
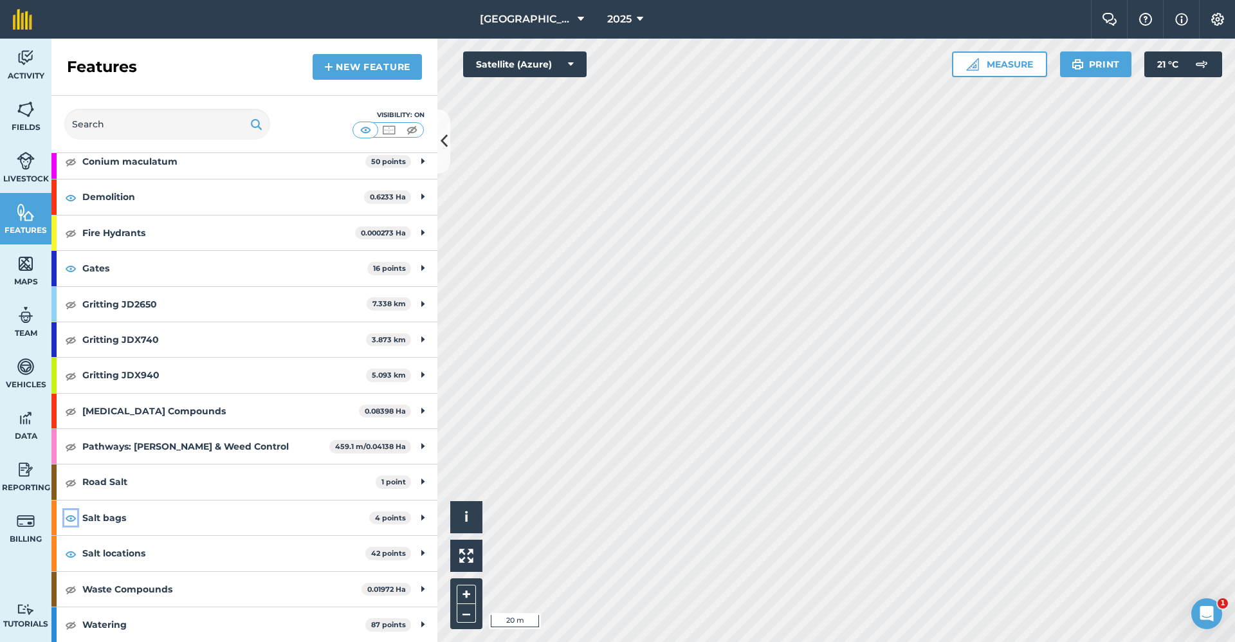
click at [71, 518] on img at bounding box center [71, 517] width 12 height 15
click at [70, 552] on img at bounding box center [71, 553] width 12 height 15
click at [73, 486] on img at bounding box center [71, 482] width 12 height 15
click at [446, 141] on icon at bounding box center [444, 141] width 7 height 23
